Goal: Information Seeking & Learning: Learn about a topic

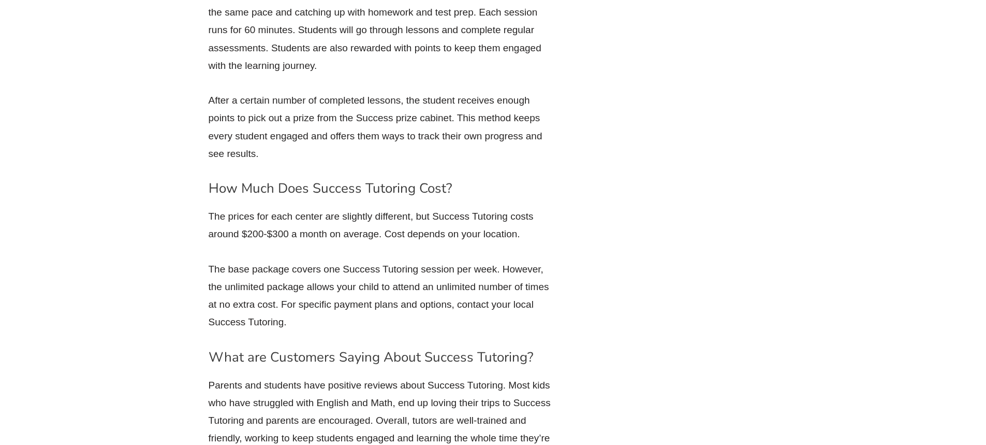
scroll to position [2019, 0]
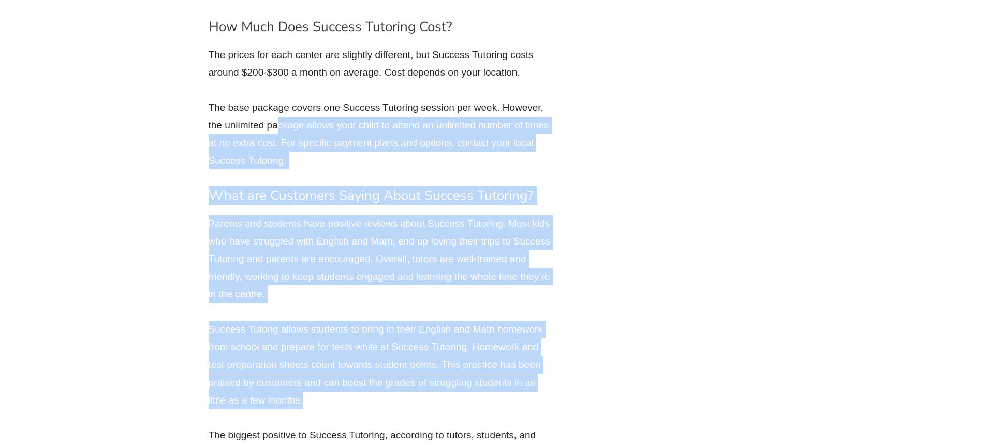
drag, startPoint x: 278, startPoint y: 231, endPoint x: 325, endPoint y: 402, distance: 177.2
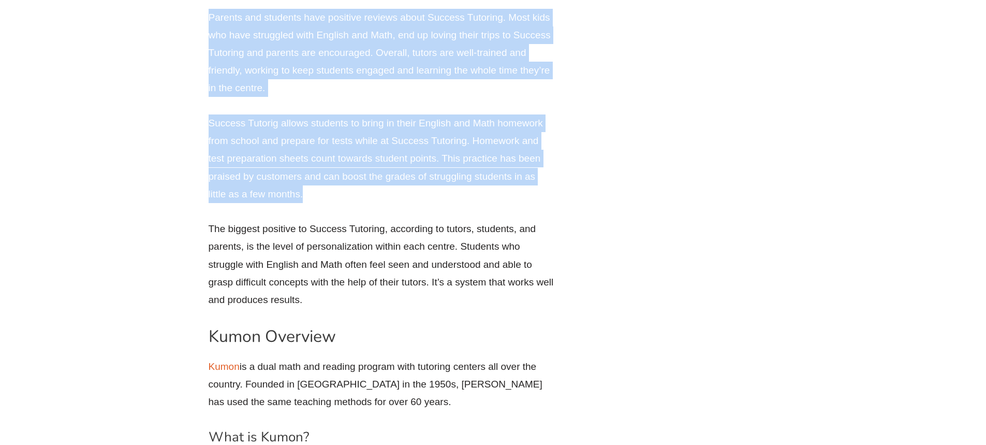
scroll to position [2485, 0]
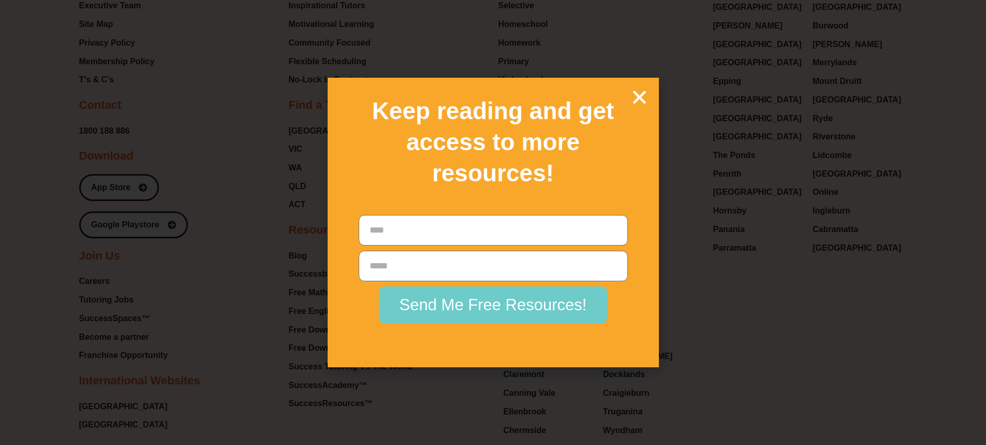
click at [640, 90] on icon "Close" at bounding box center [640, 97] width 18 height 18
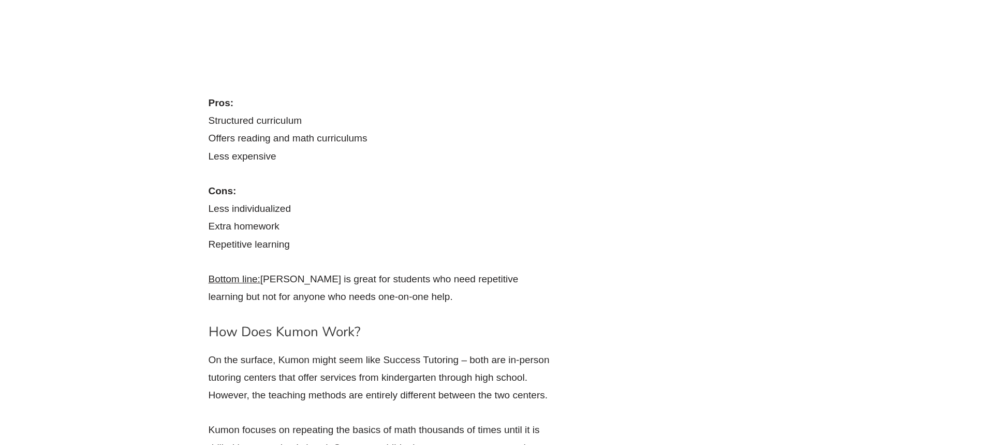
scroll to position [2937, 0]
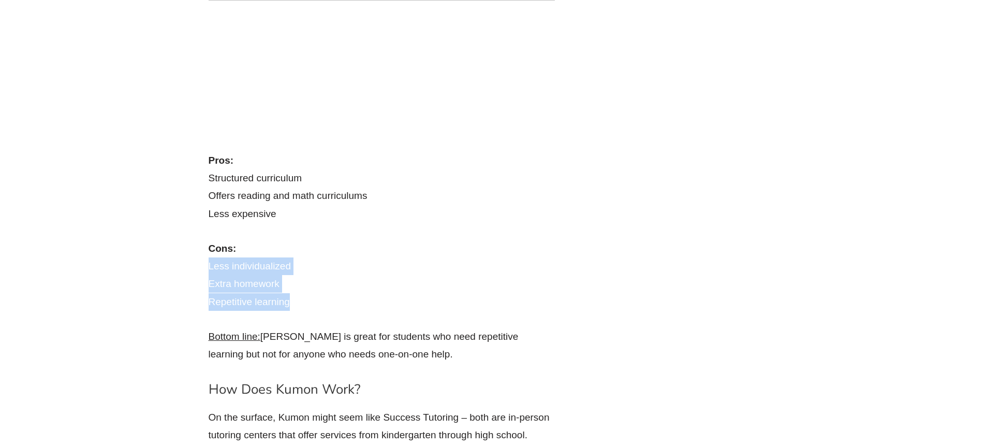
drag, startPoint x: 293, startPoint y: 305, endPoint x: 204, endPoint y: 269, distance: 96.3
click at [204, 269] on div "Success Tutoring vs Kumon: Comparing Tutoring Programs Finding English and Math…" at bounding box center [388, 56] width 371 height 4764
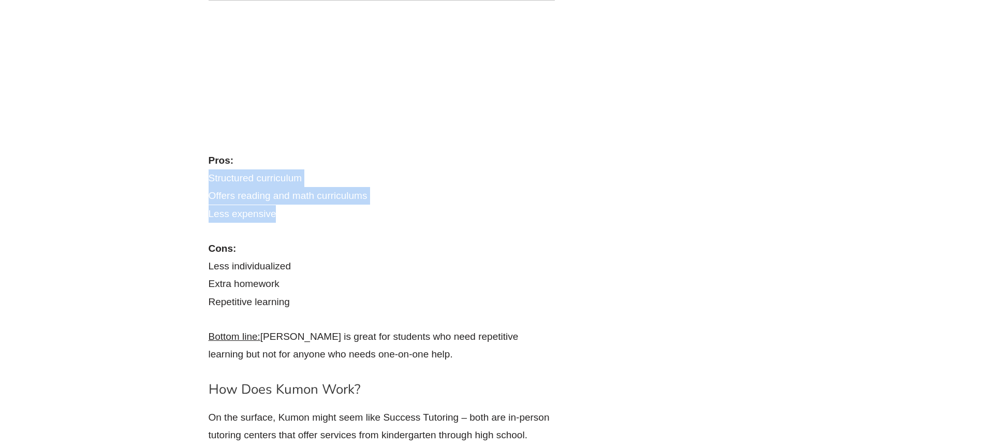
drag, startPoint x: 203, startPoint y: 175, endPoint x: 295, endPoint y: 210, distance: 98.2
click at [295, 210] on div "Success Tutoring vs Kumon: Comparing Tutoring Programs Finding English and Math…" at bounding box center [493, 56] width 590 height 4775
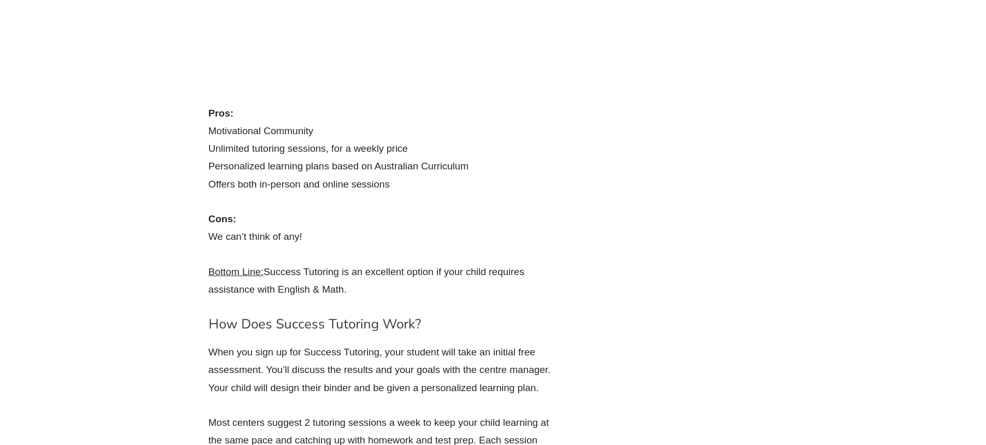
scroll to position [1539, 0]
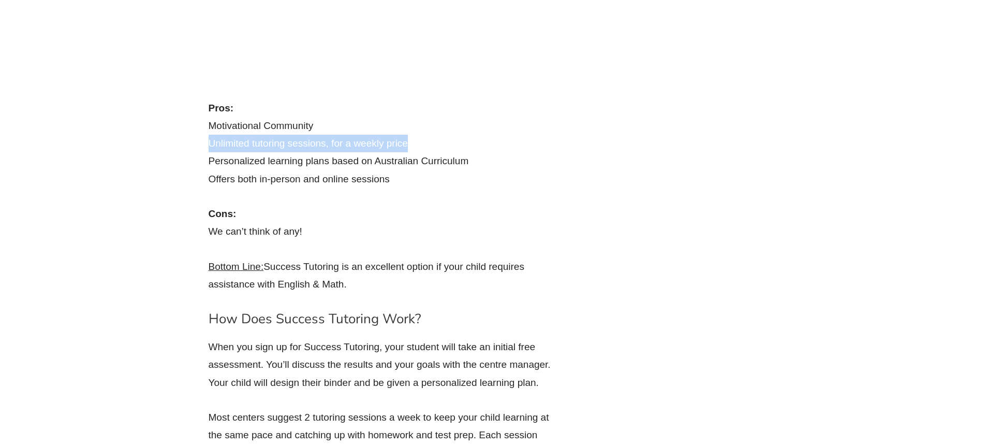
drag, startPoint x: 209, startPoint y: 144, endPoint x: 396, endPoint y: 149, distance: 187.0
click at [403, 150] on p "Pros: Motivational Community Unlimited tutoring sessions, for a weekly price Pe…" at bounding box center [382, 143] width 347 height 89
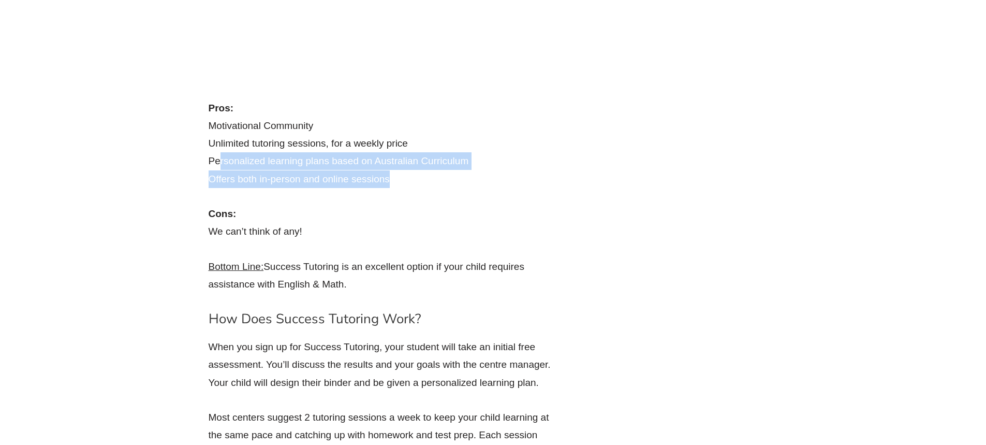
drag, startPoint x: 218, startPoint y: 159, endPoint x: 436, endPoint y: 171, distance: 217.7
click at [453, 174] on p "Pros: Motivational Community Unlimited tutoring sessions, for a weekly price Pe…" at bounding box center [382, 143] width 347 height 89
